Goal: Information Seeking & Learning: Learn about a topic

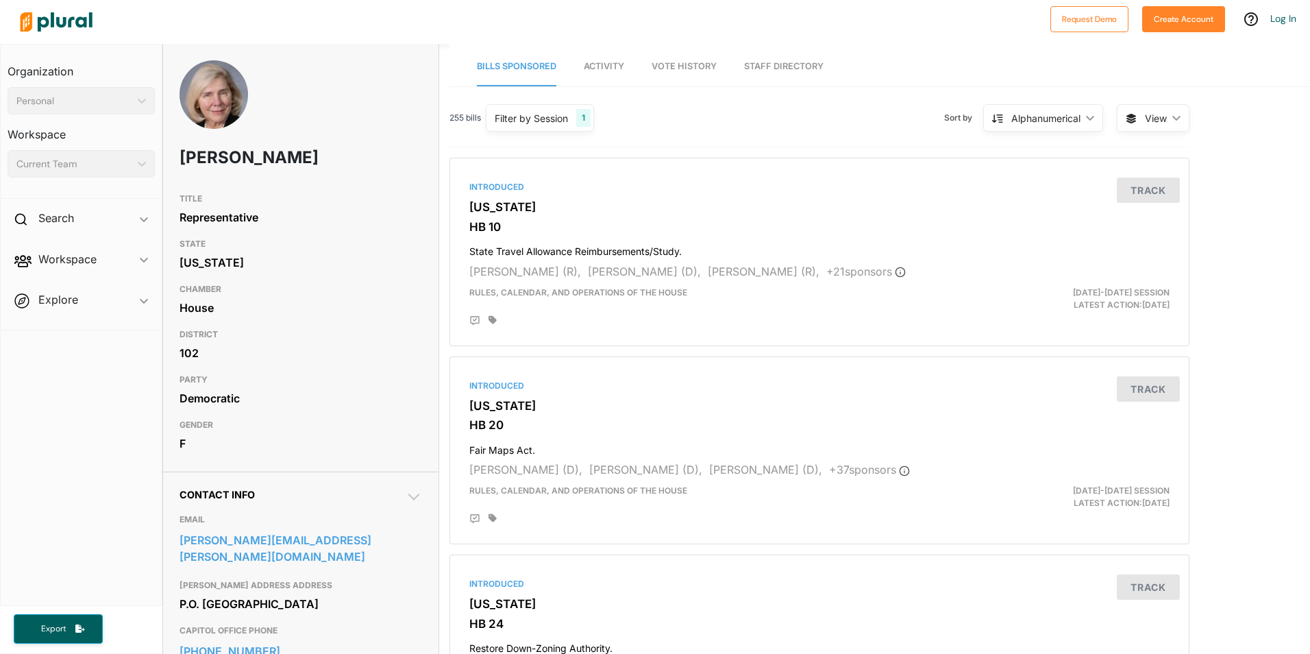
click at [40, 26] on img at bounding box center [56, 22] width 96 height 48
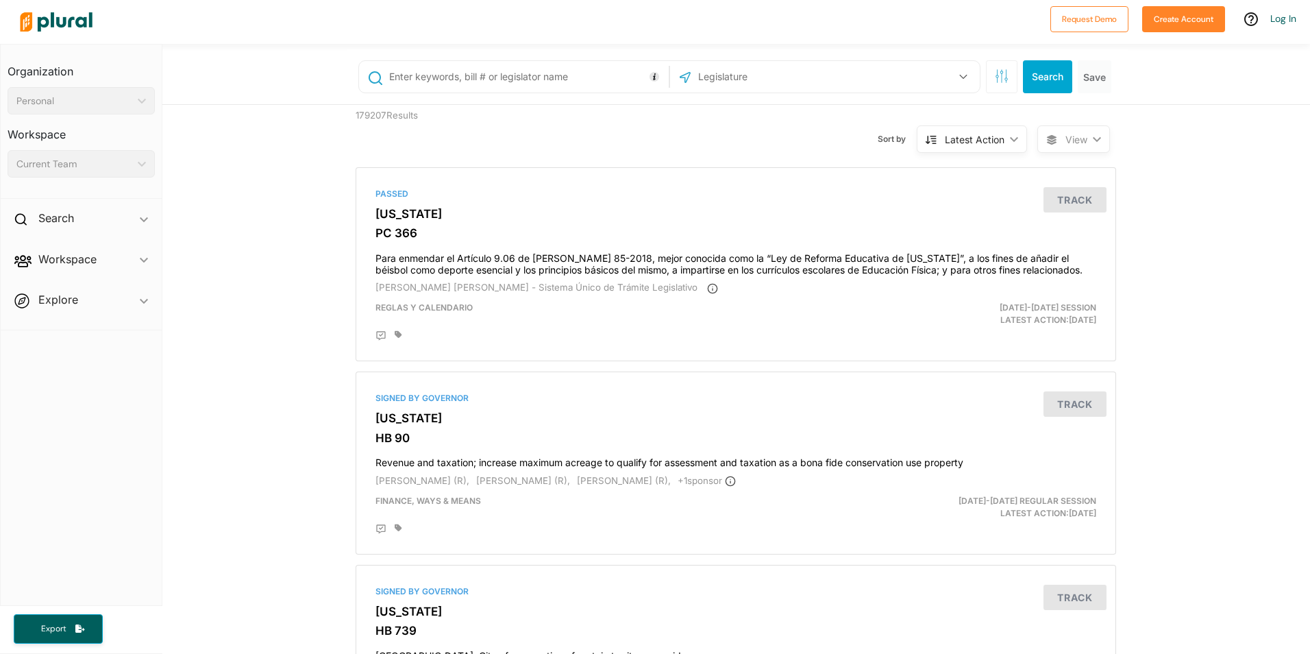
click at [463, 86] on input "text" at bounding box center [526, 77] width 277 height 26
click at [794, 82] on input "text" at bounding box center [770, 77] width 147 height 26
